Goal: Transaction & Acquisition: Purchase product/service

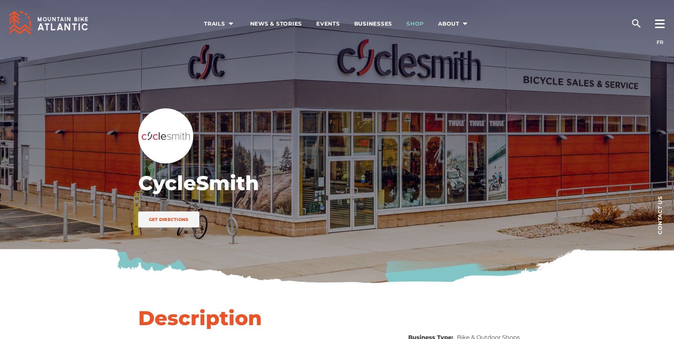
click at [420, 25] on span "Shop" at bounding box center [415, 23] width 17 height 7
click at [646, 28] on div at bounding box center [660, 20] width 28 height 42
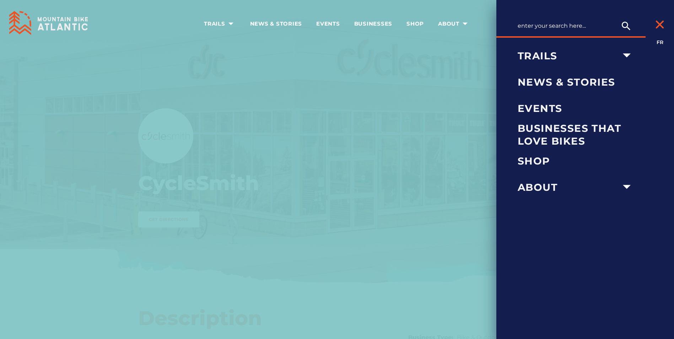
click at [653, 25] on div at bounding box center [660, 18] width 28 height 39
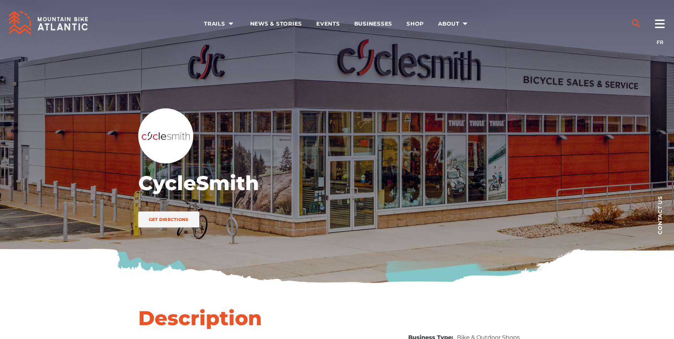
click at [636, 22] on icon "search" at bounding box center [636, 23] width 11 height 11
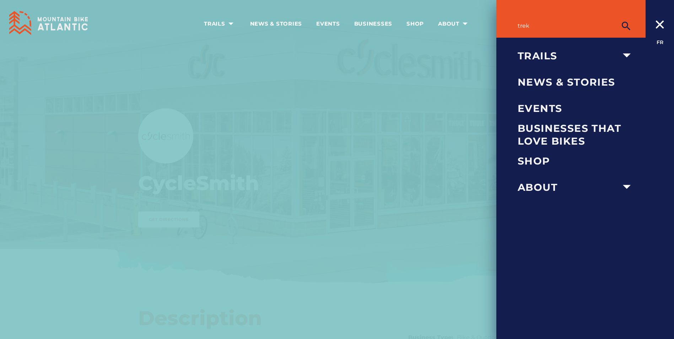
type input "trek"
click at [617, 19] on button "submit" at bounding box center [626, 26] width 18 height 14
